Goal: Check status: Check status

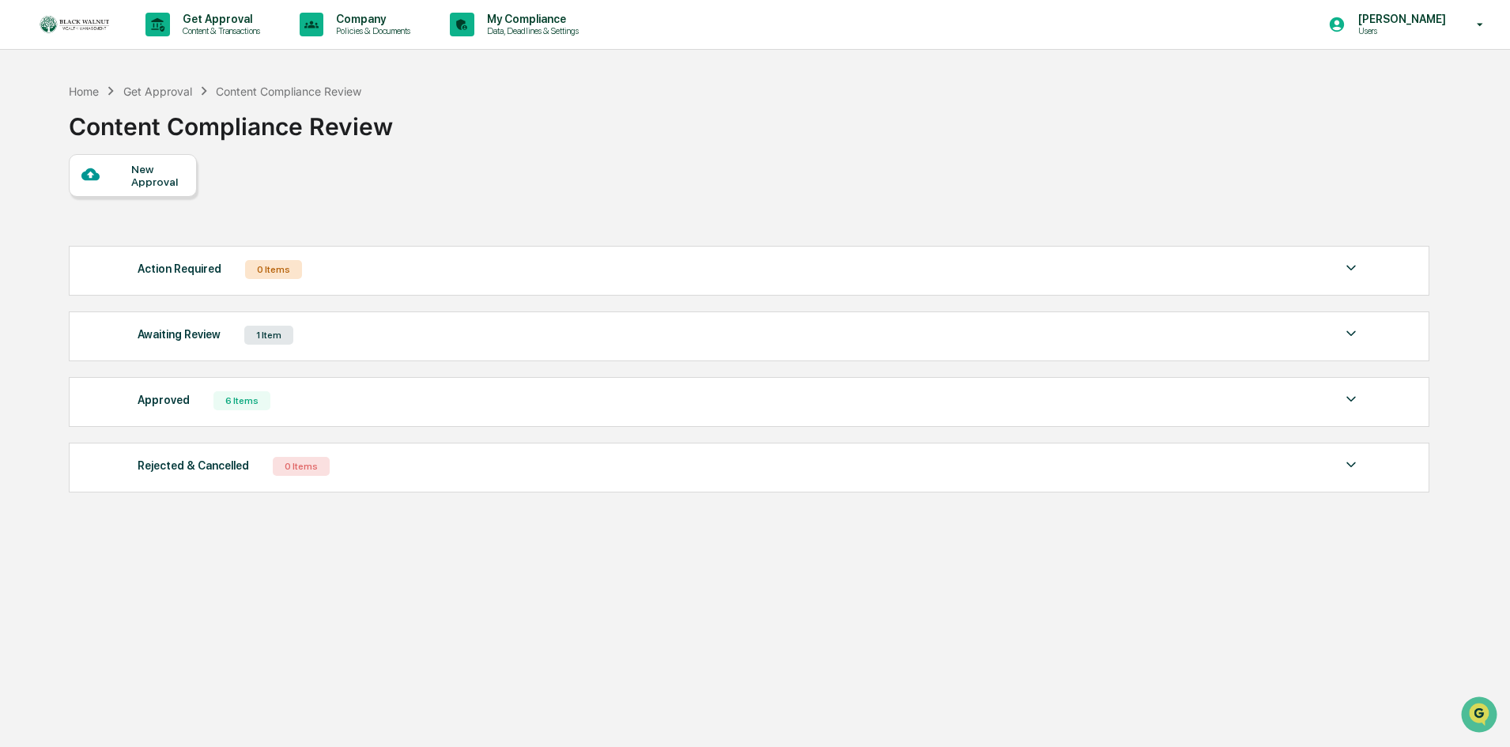
click at [168, 330] on div "Awaiting Review" at bounding box center [179, 334] width 83 height 21
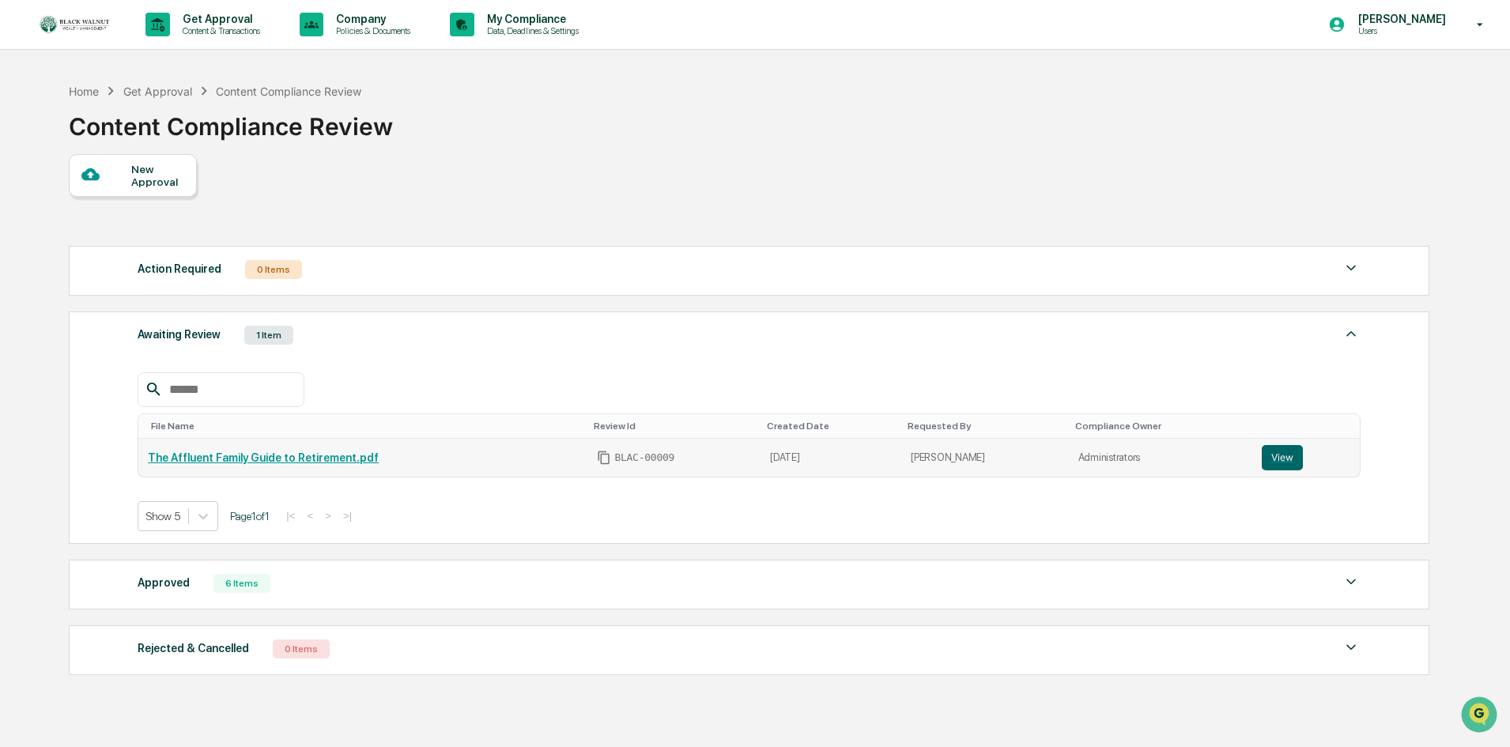
click at [497, 454] on div "The Affluent Family Guide to Retirement.pdf" at bounding box center [363, 457] width 430 height 13
click at [1267, 459] on button "View" at bounding box center [1282, 457] width 41 height 25
